Goal: Information Seeking & Learning: Understand process/instructions

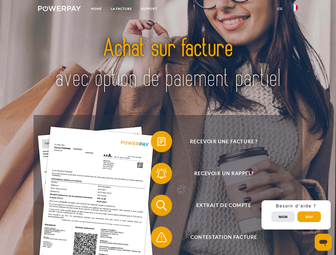
click at [59, 9] on img at bounding box center [59, 8] width 43 height 5
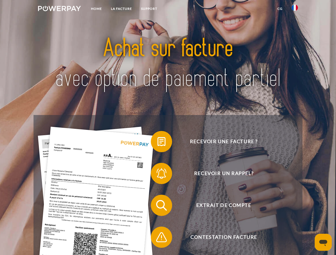
click at [295, 9] on img at bounding box center [295, 8] width 6 height 6
click at [280, 9] on link "CG" at bounding box center [280, 9] width 14 height 10
click at [158, 143] on span at bounding box center [153, 142] width 27 height 27
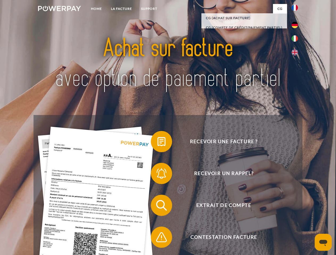
click at [158, 175] on span at bounding box center [153, 173] width 27 height 27
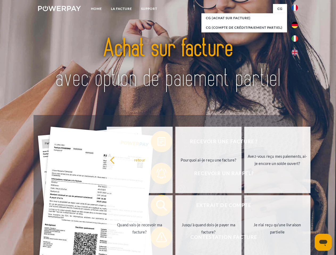
click at [175, 207] on link "Jusqu'à quand dois-je payer ma facture?" at bounding box center [208, 229] width 66 height 67
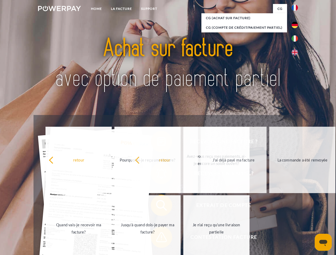
click at [158, 239] on span at bounding box center [153, 237] width 27 height 27
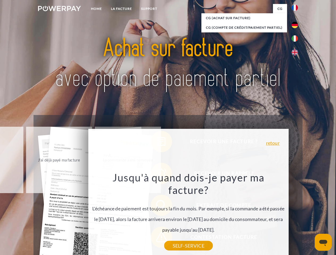
click at [296, 215] on div "Recevoir une facture ? Recevoir un rappel? Extrait de compte retour" at bounding box center [168, 221] width 269 height 213
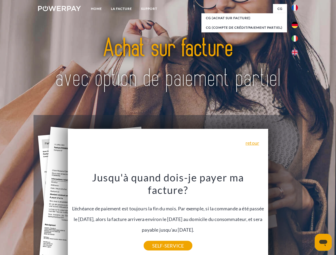
click at [283, 216] on span "Extrait de compte" at bounding box center [224, 205] width 130 height 21
click at [309, 217] on header "Home LA FACTURE Support" at bounding box center [168, 183] width 336 height 367
